Goal: Task Accomplishment & Management: Complete application form

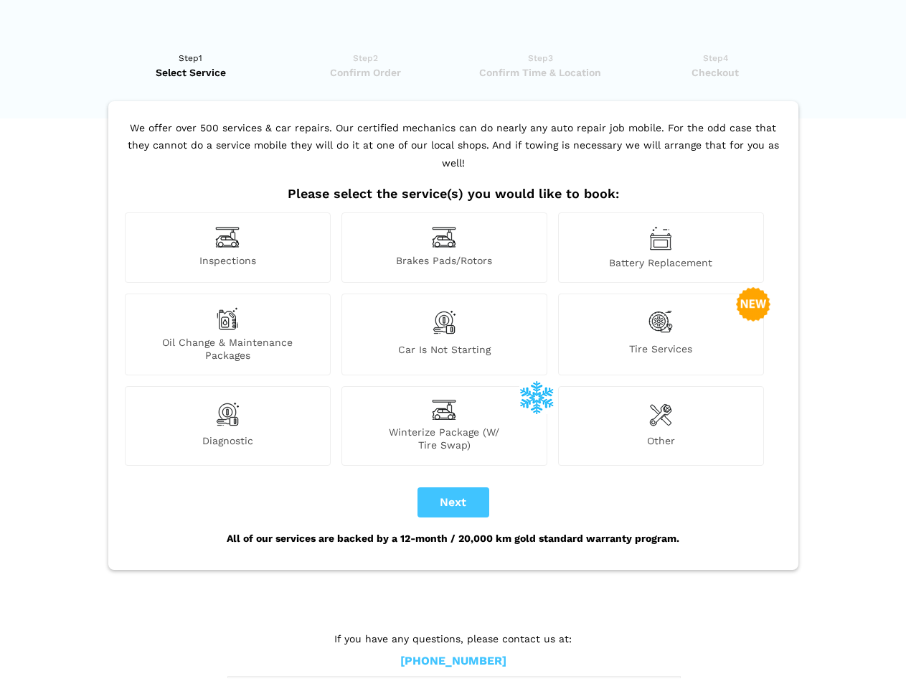
click at [227, 248] on img at bounding box center [227, 237] width 24 height 22
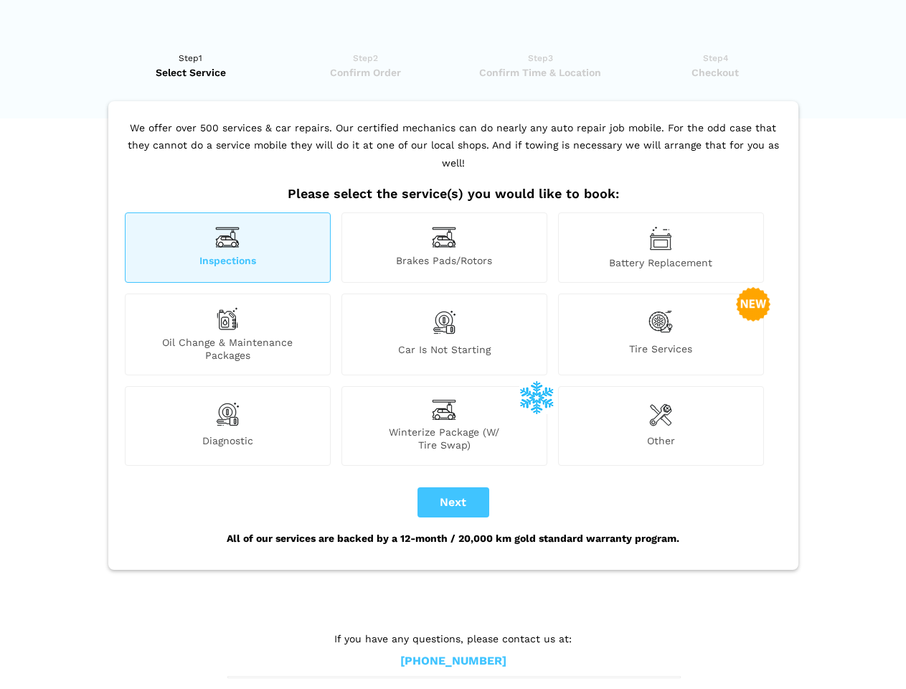
click at [444, 248] on img at bounding box center [444, 237] width 24 height 22
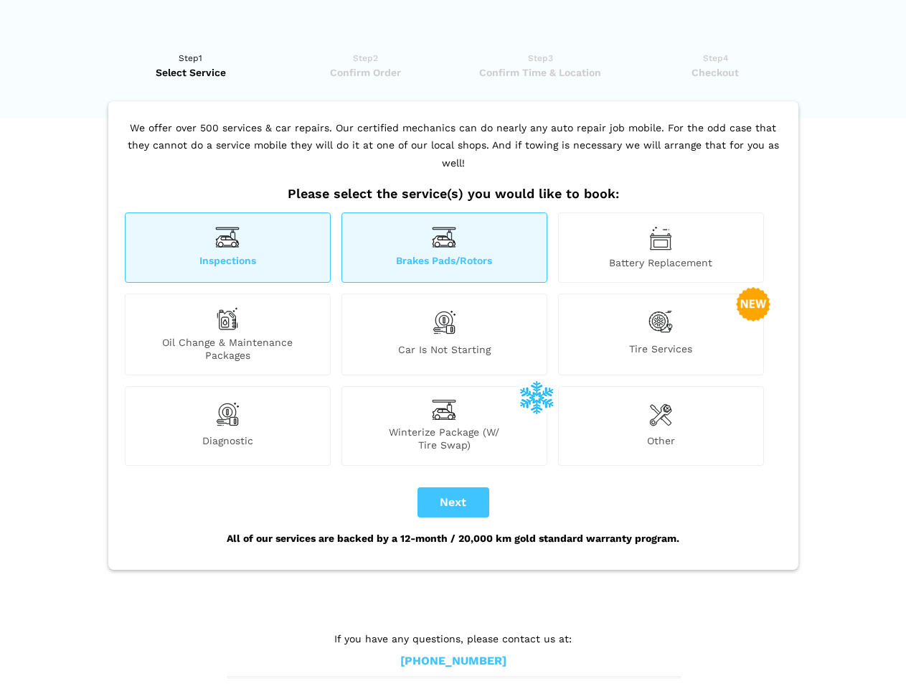
click at [661, 248] on img at bounding box center [660, 238] width 23 height 24
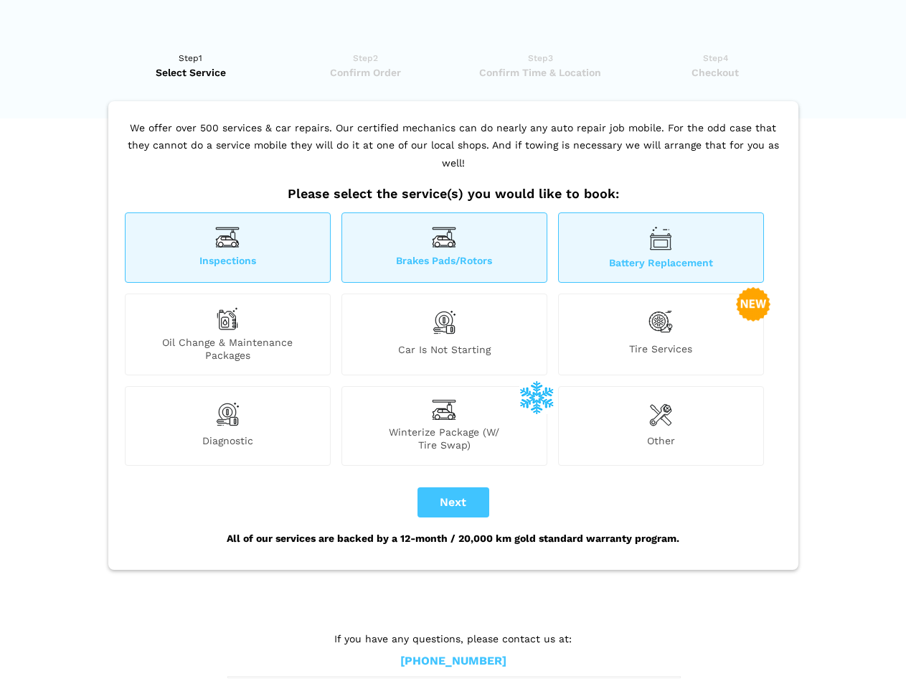
click at [227, 334] on div "Oil Change & Maintenance Packages" at bounding box center [228, 334] width 206 height 82
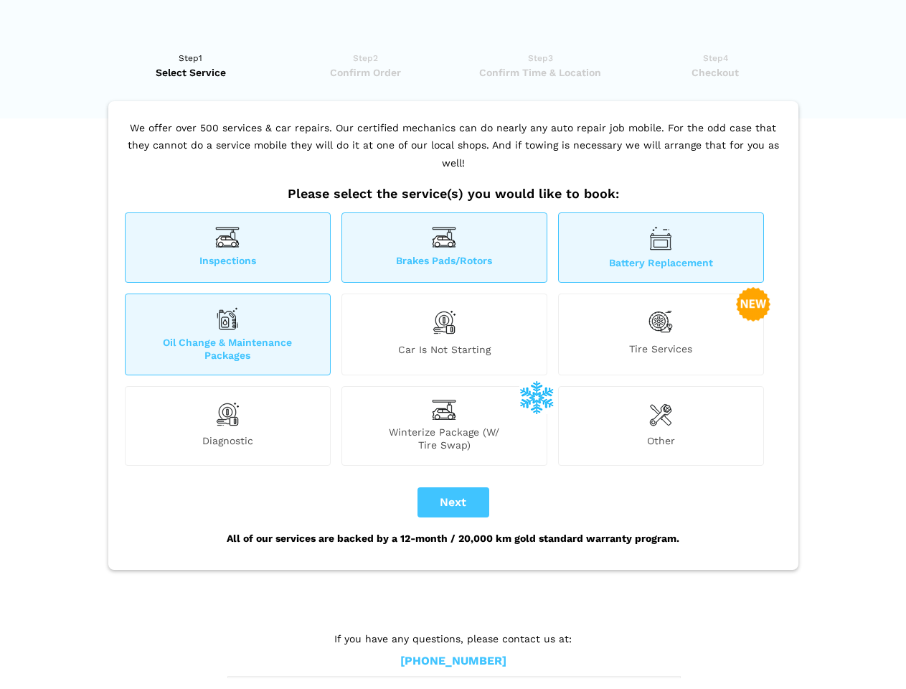
click at [444, 334] on img at bounding box center [444, 322] width 24 height 30
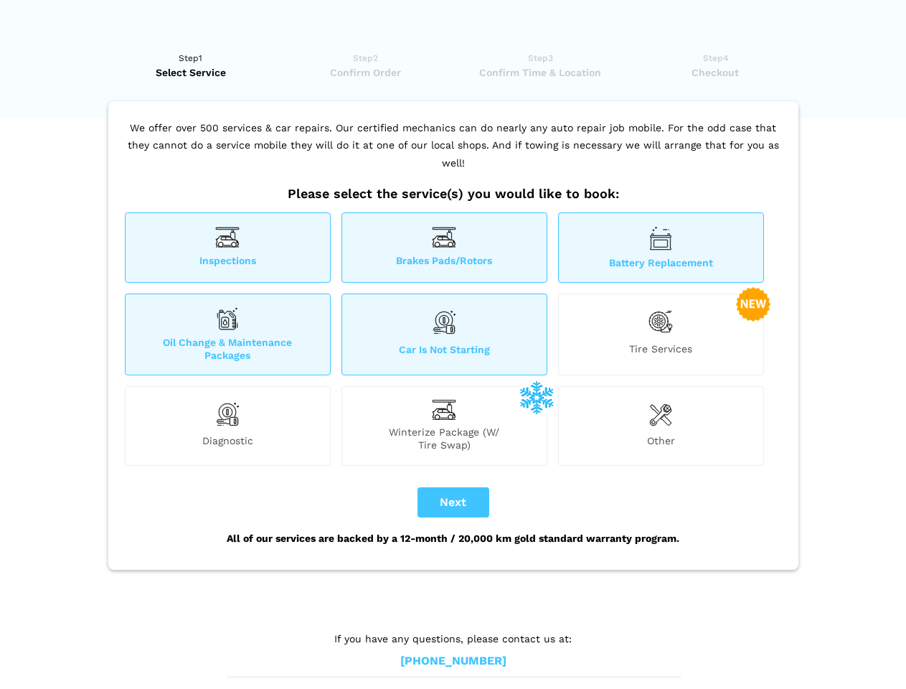
click at [661, 334] on img at bounding box center [661, 321] width 24 height 29
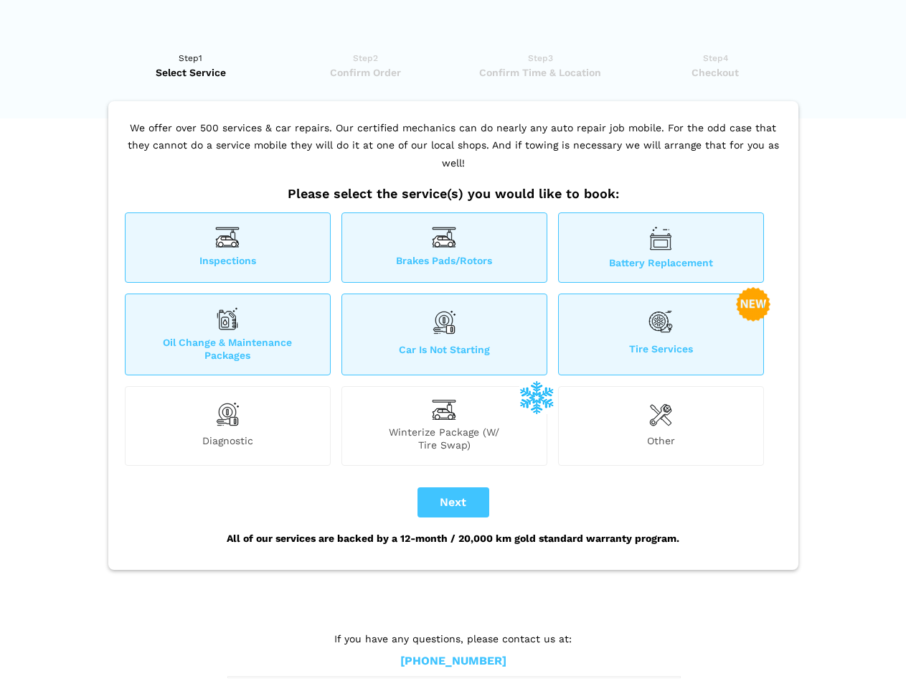
click at [227, 425] on img at bounding box center [227, 414] width 24 height 29
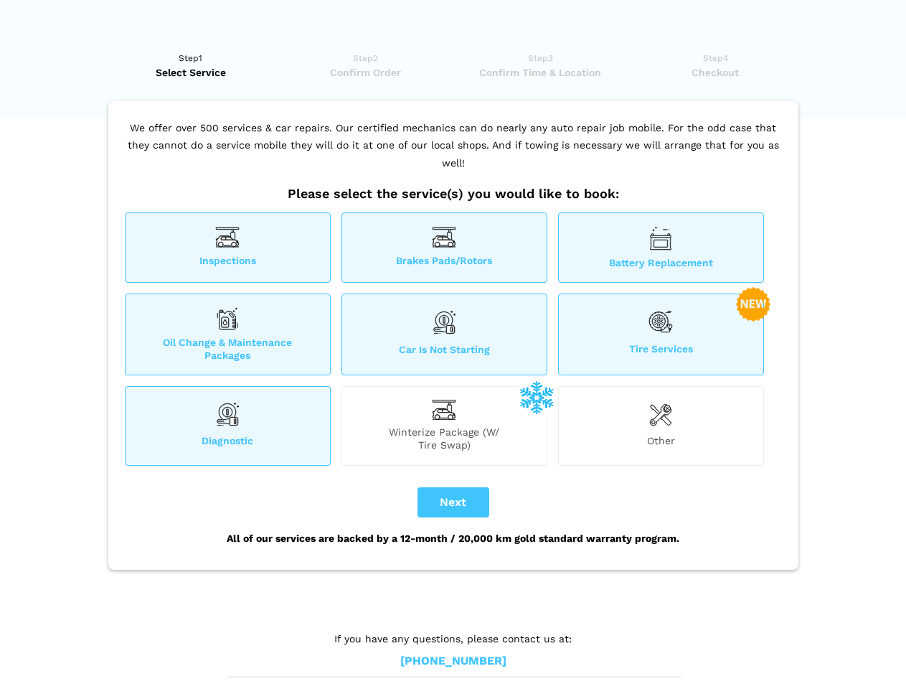
click at [444, 425] on span "Winterize Package (W/ Tire Swap)" at bounding box center [444, 438] width 204 height 26
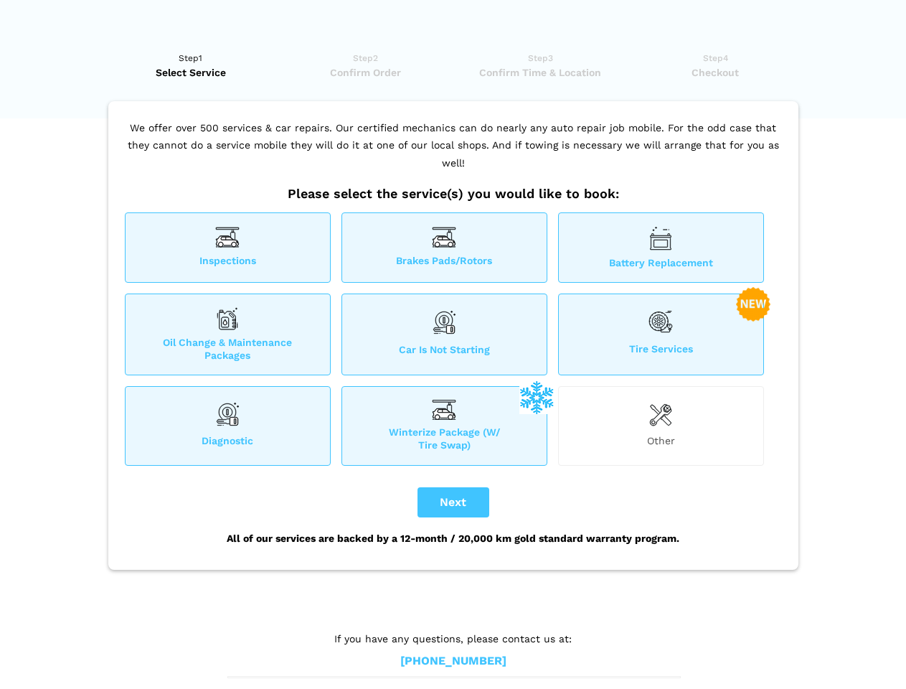
click at [661, 425] on img at bounding box center [660, 414] width 23 height 29
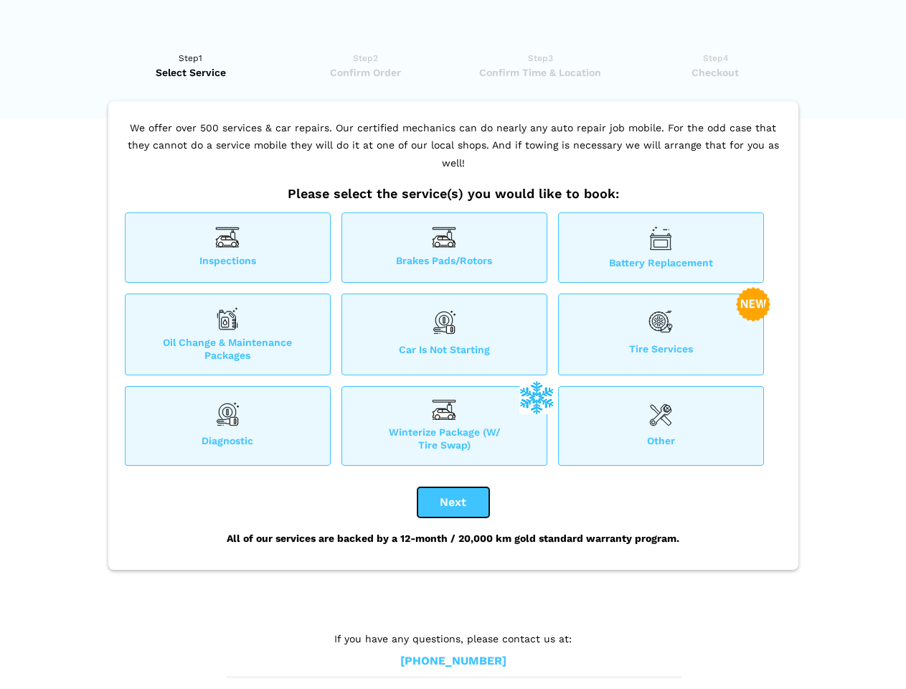
click at [453, 502] on button "Next" at bounding box center [454, 502] width 72 height 30
checkbox input "true"
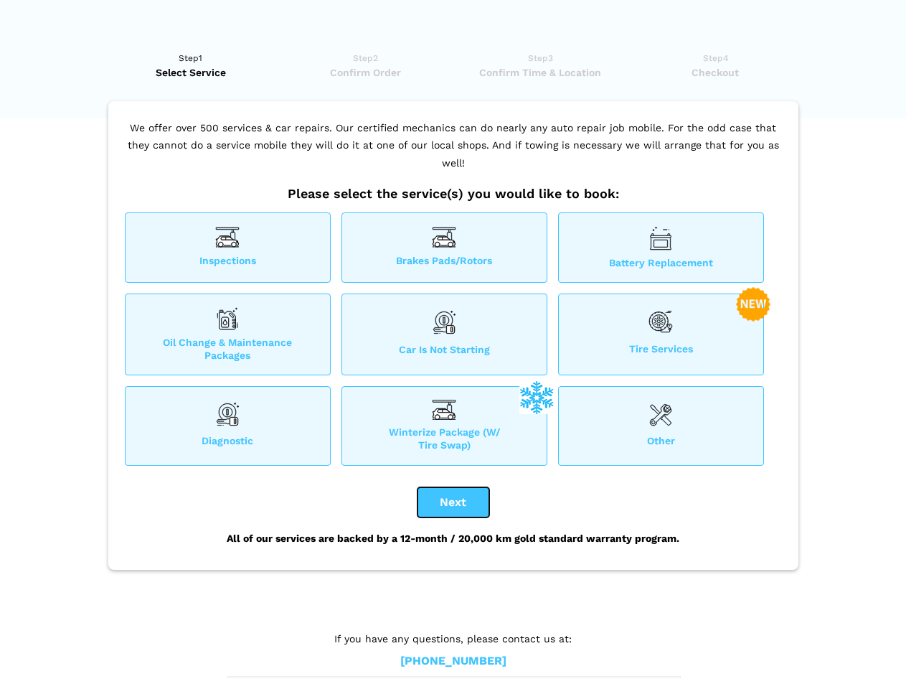
checkbox input "true"
